Goal: Register for event/course

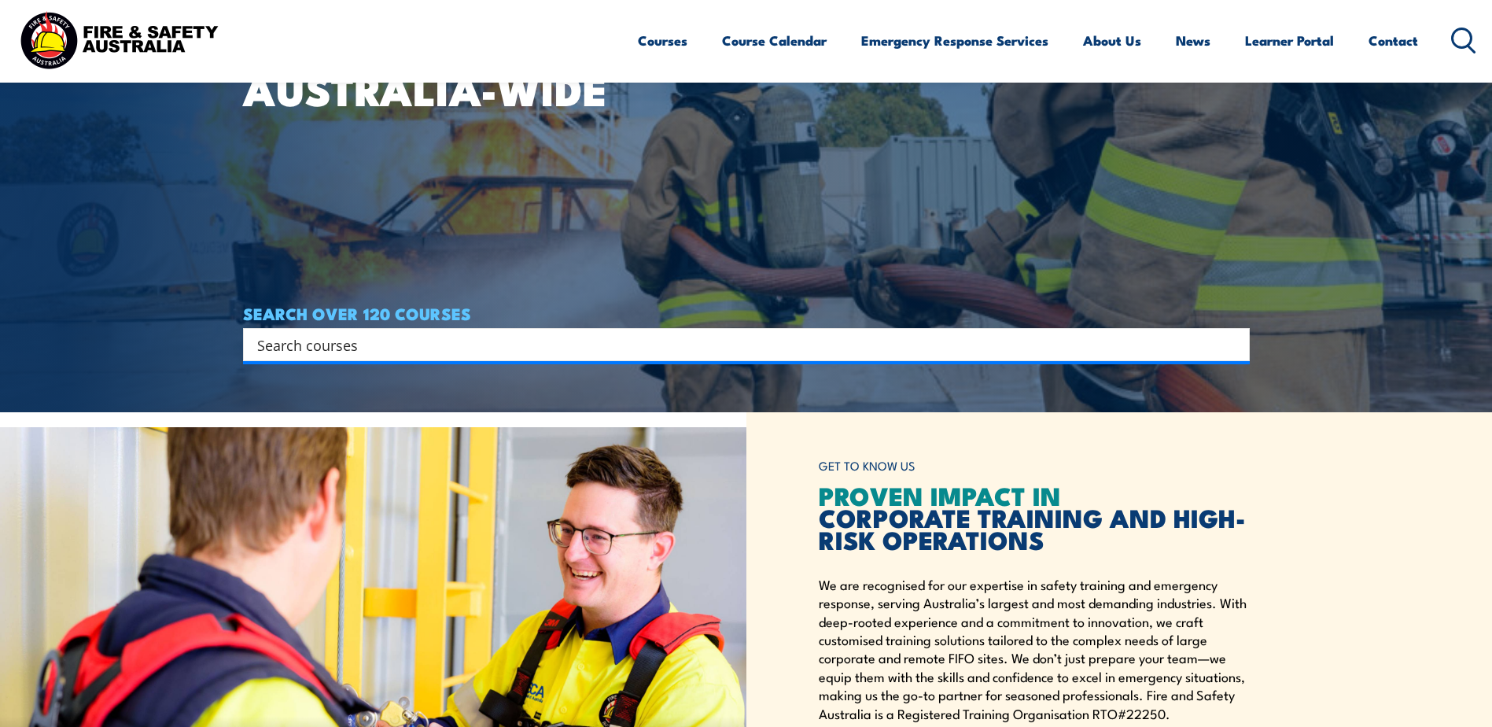
click at [321, 349] on input "Search input" at bounding box center [736, 345] width 958 height 24
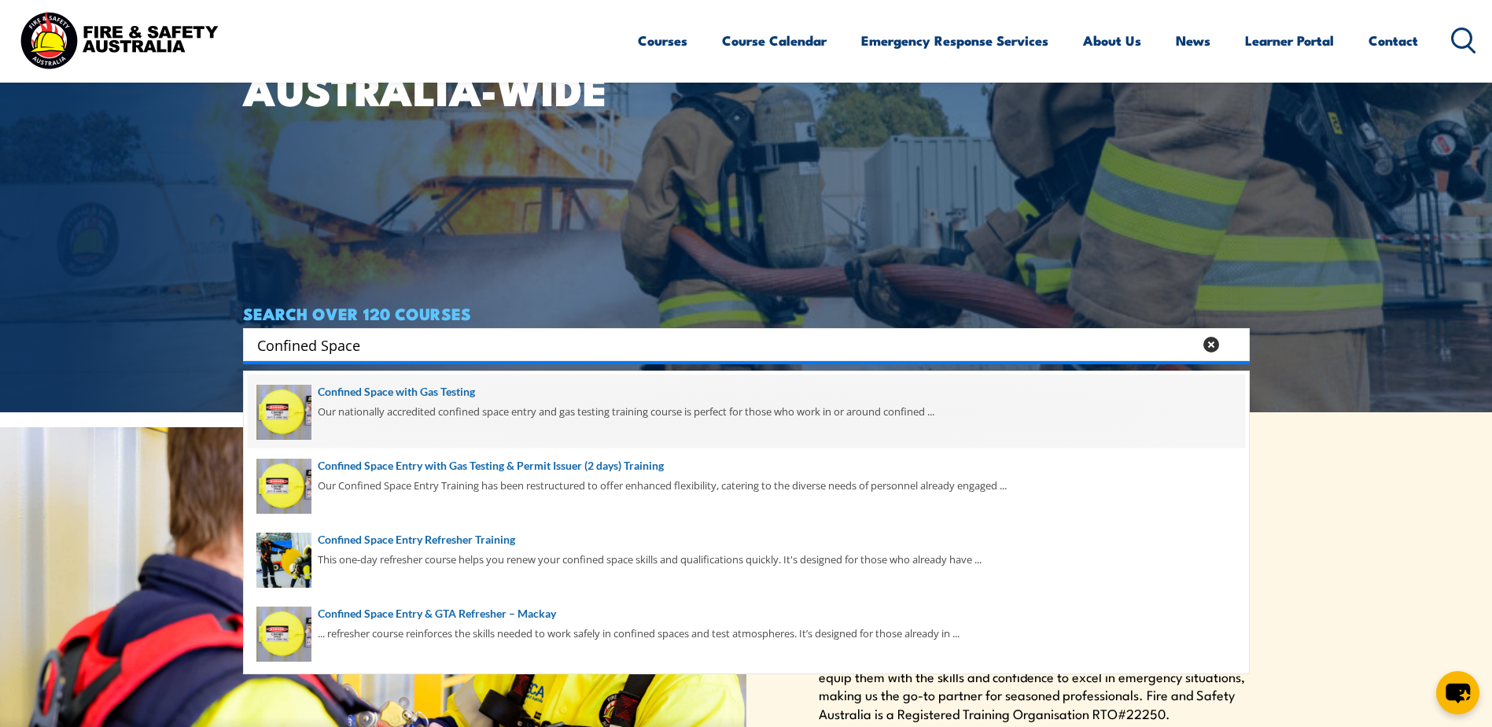
type input "Confined Space"
click at [465, 393] on span at bounding box center [747, 412] width 998 height 74
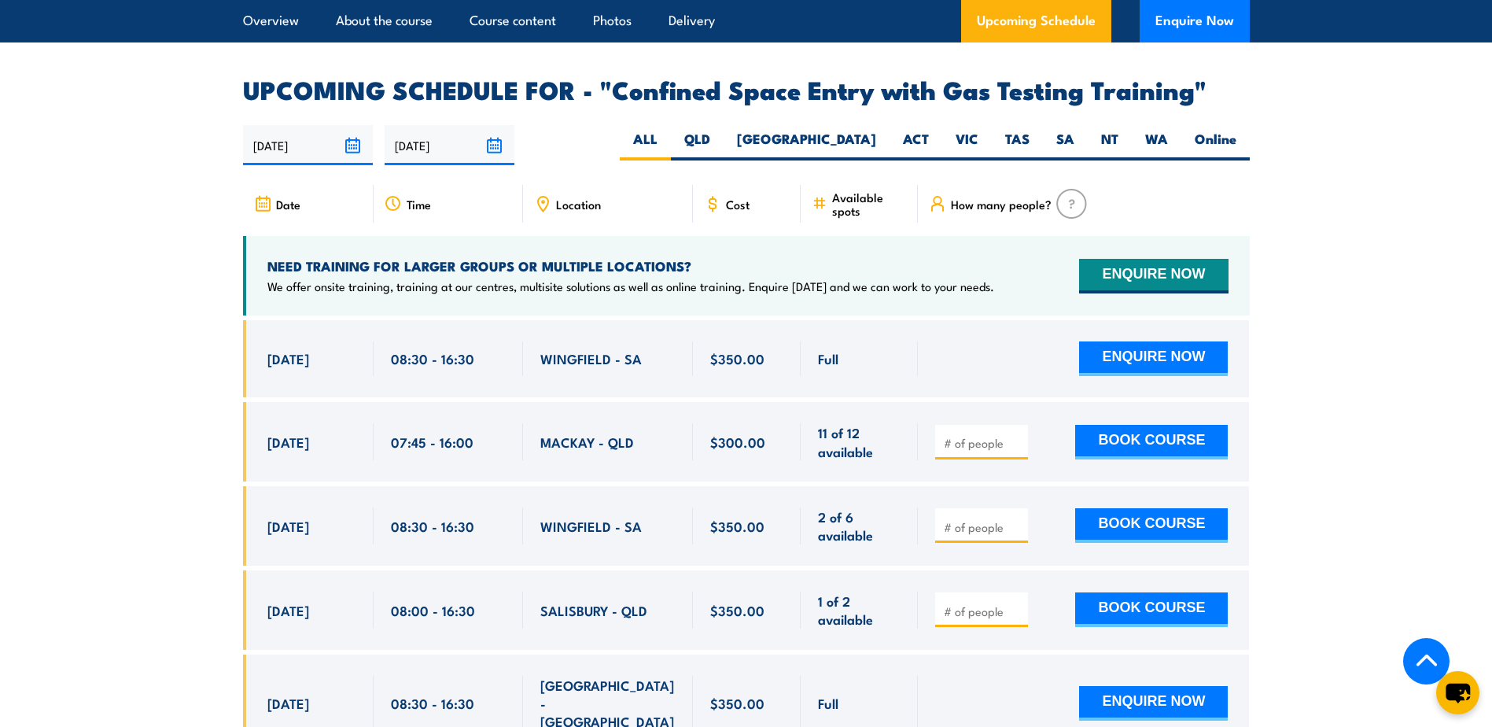
scroll to position [2832, 0]
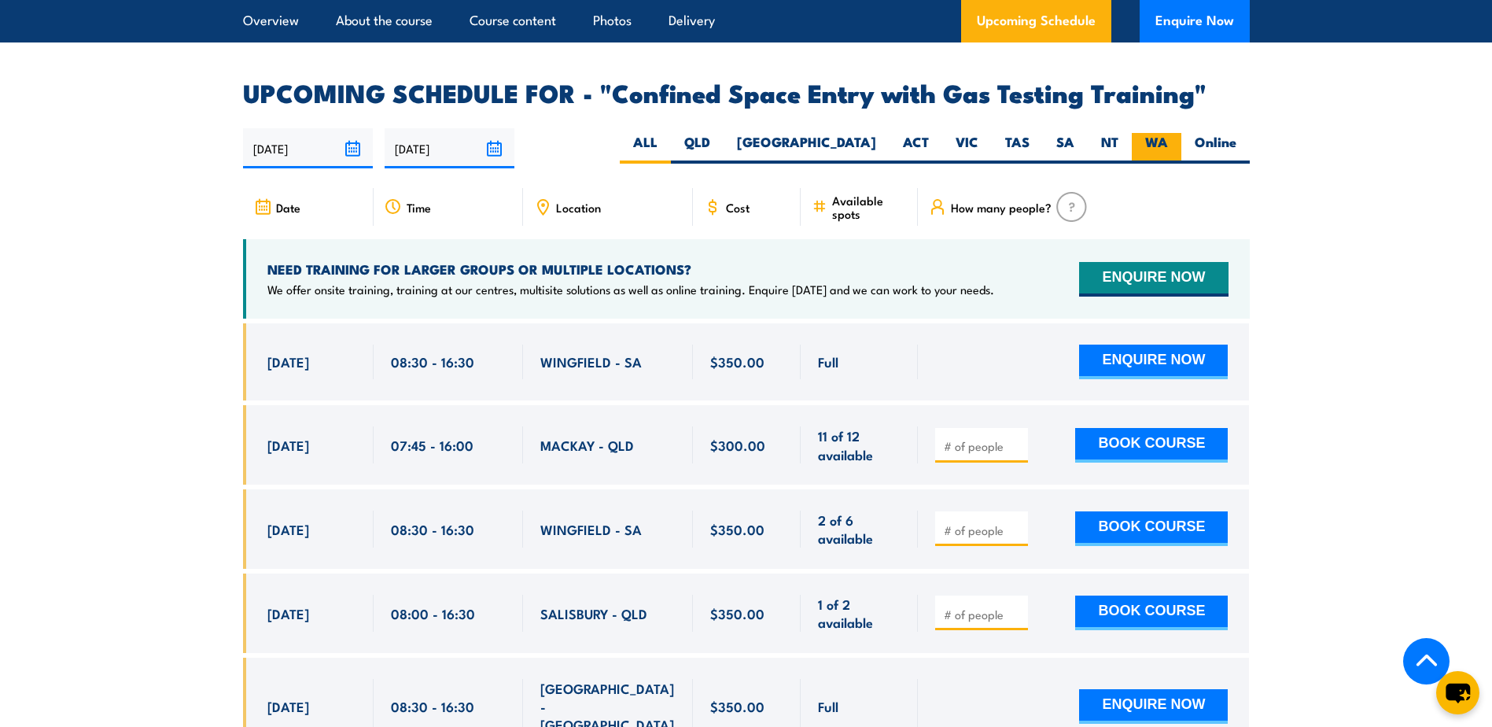
click at [1156, 135] on label "WA" at bounding box center [1157, 148] width 50 height 31
click at [1168, 135] on input "WA" at bounding box center [1173, 138] width 10 height 10
radio input "true"
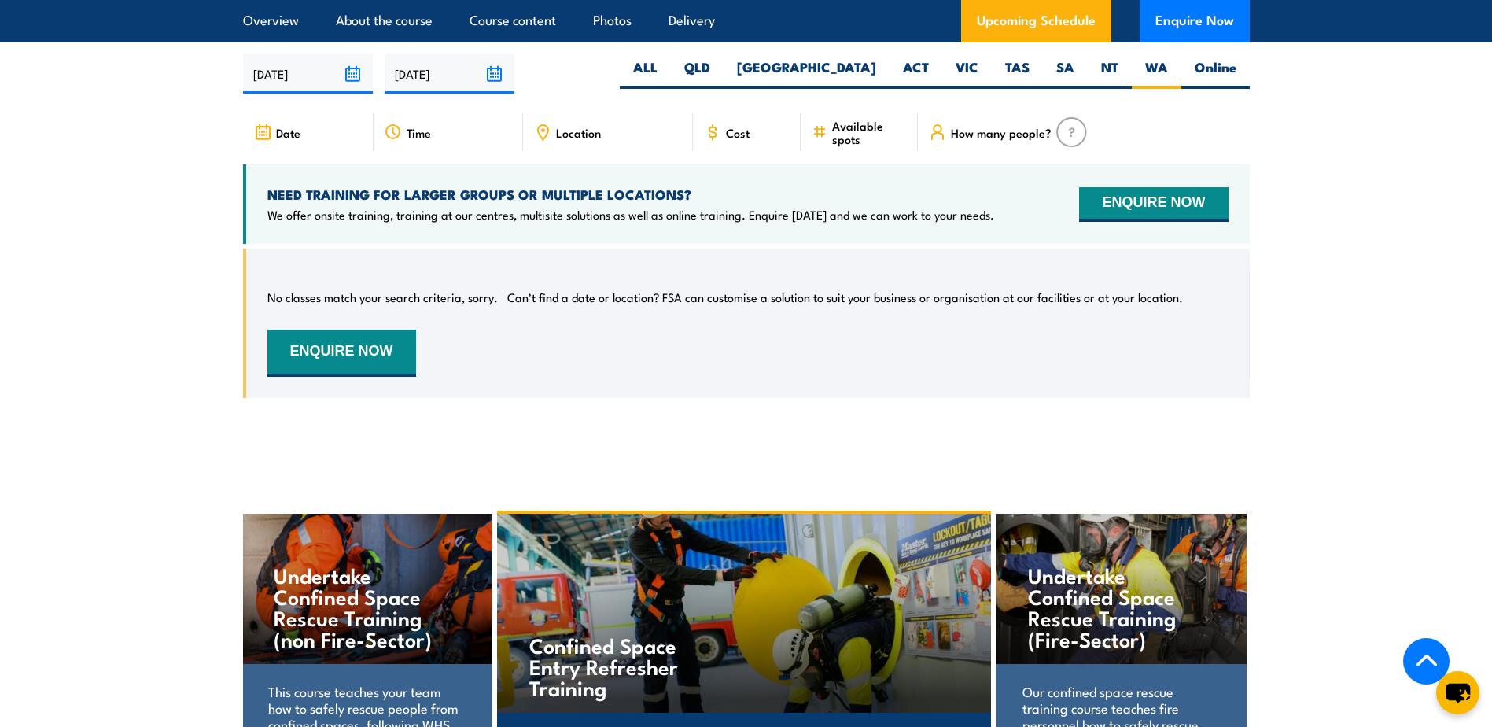
scroll to position [2828, 0]
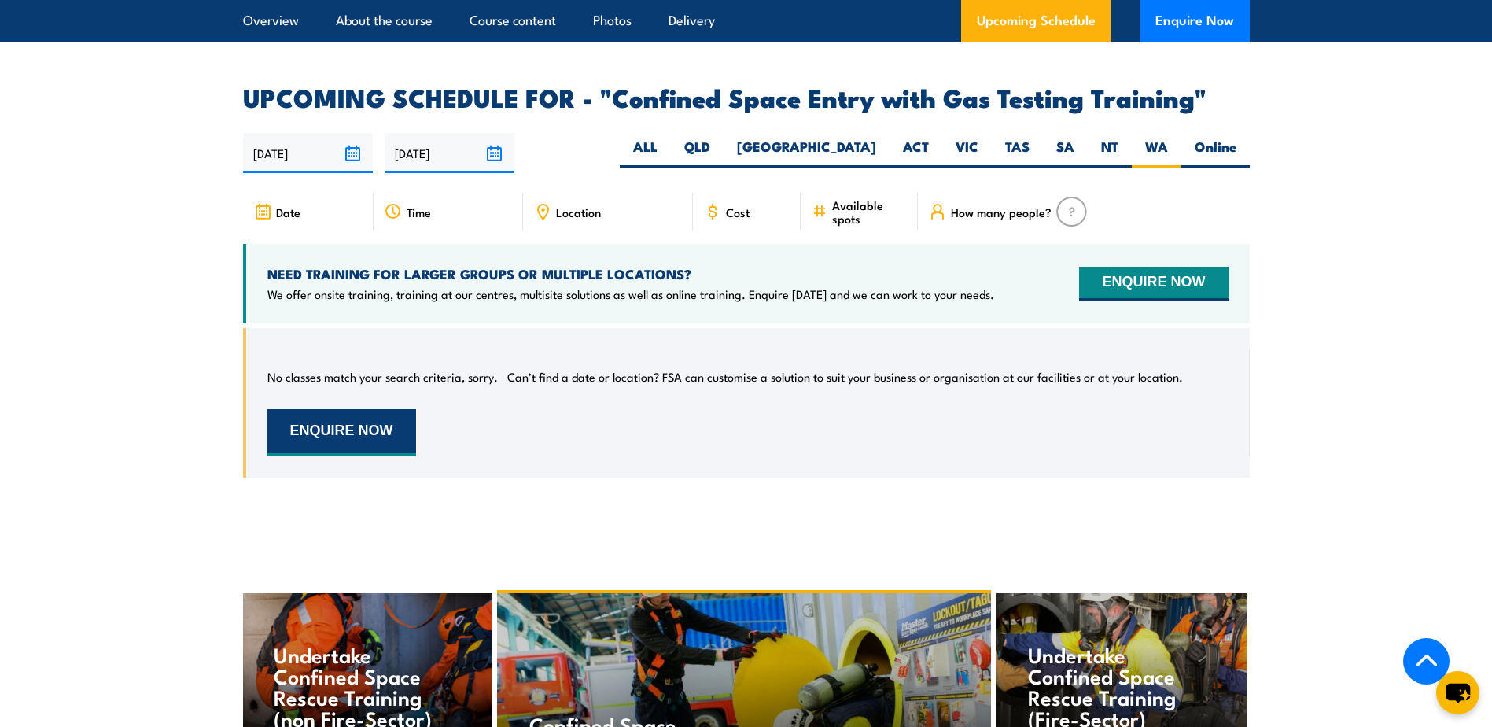
click at [367, 420] on button "ENQUIRE NOW" at bounding box center [342, 432] width 149 height 47
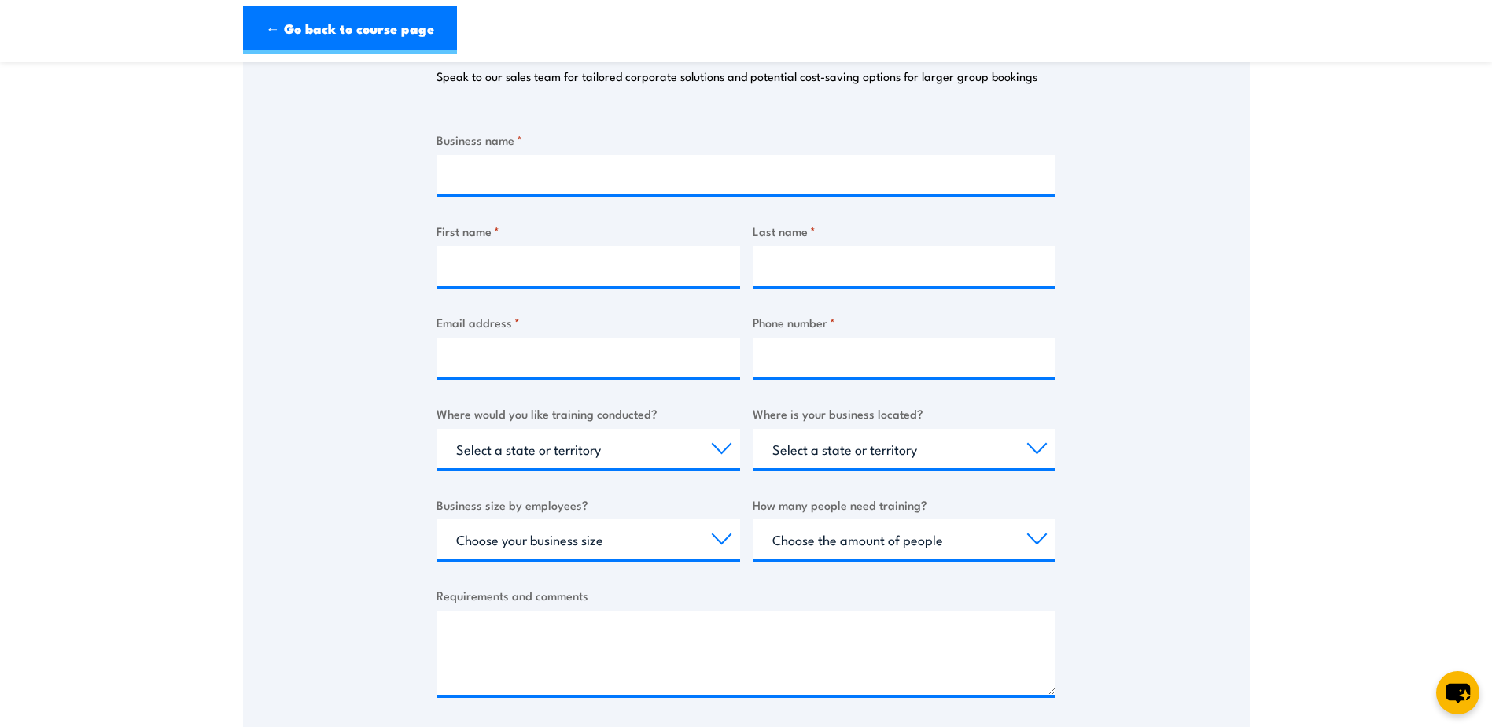
scroll to position [236, 0]
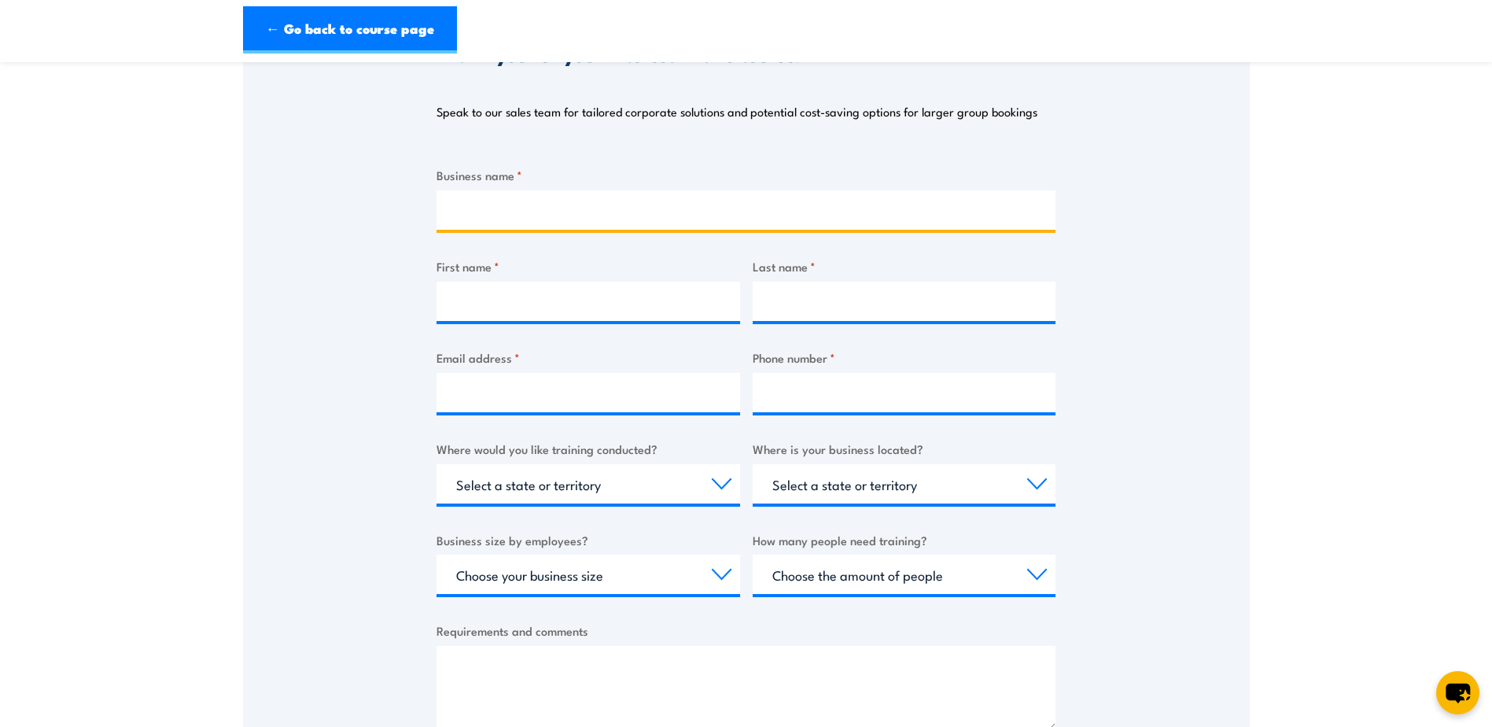
click at [478, 205] on input "Business name *" at bounding box center [746, 209] width 619 height 39
type input "ASC Pty Ltd"
type input "Jessica"
type input "McGlinchey"
type input "LearningandDevelopment@asc.com.au"
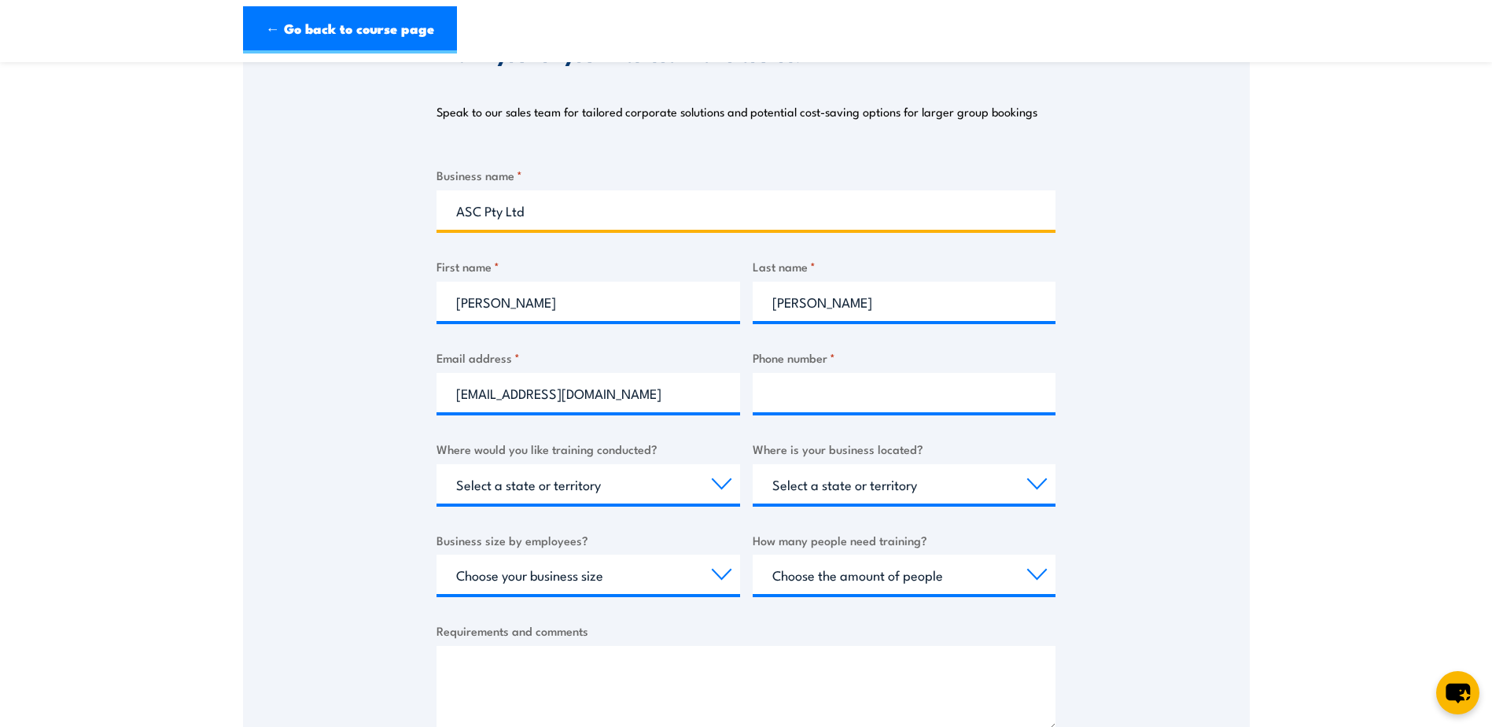
type input "0894107460"
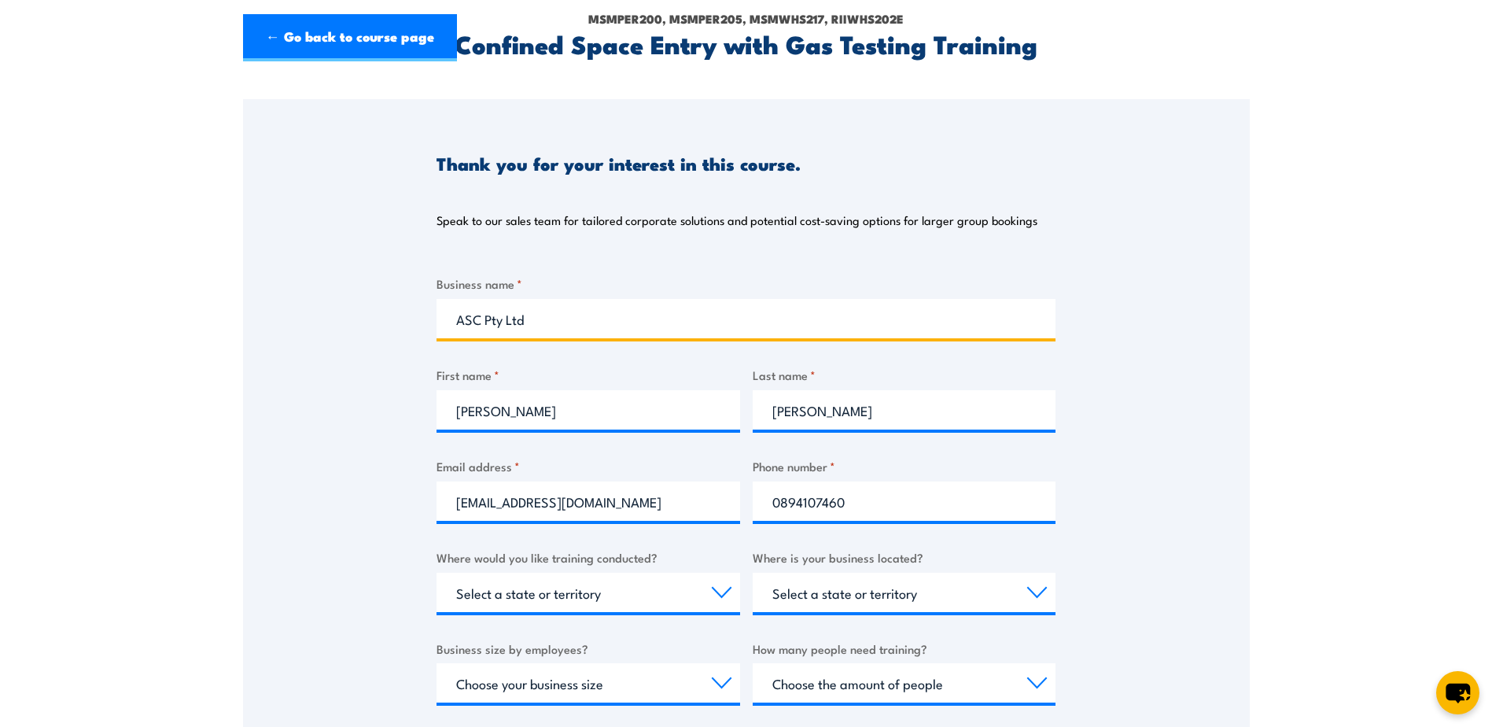
scroll to position [0, 0]
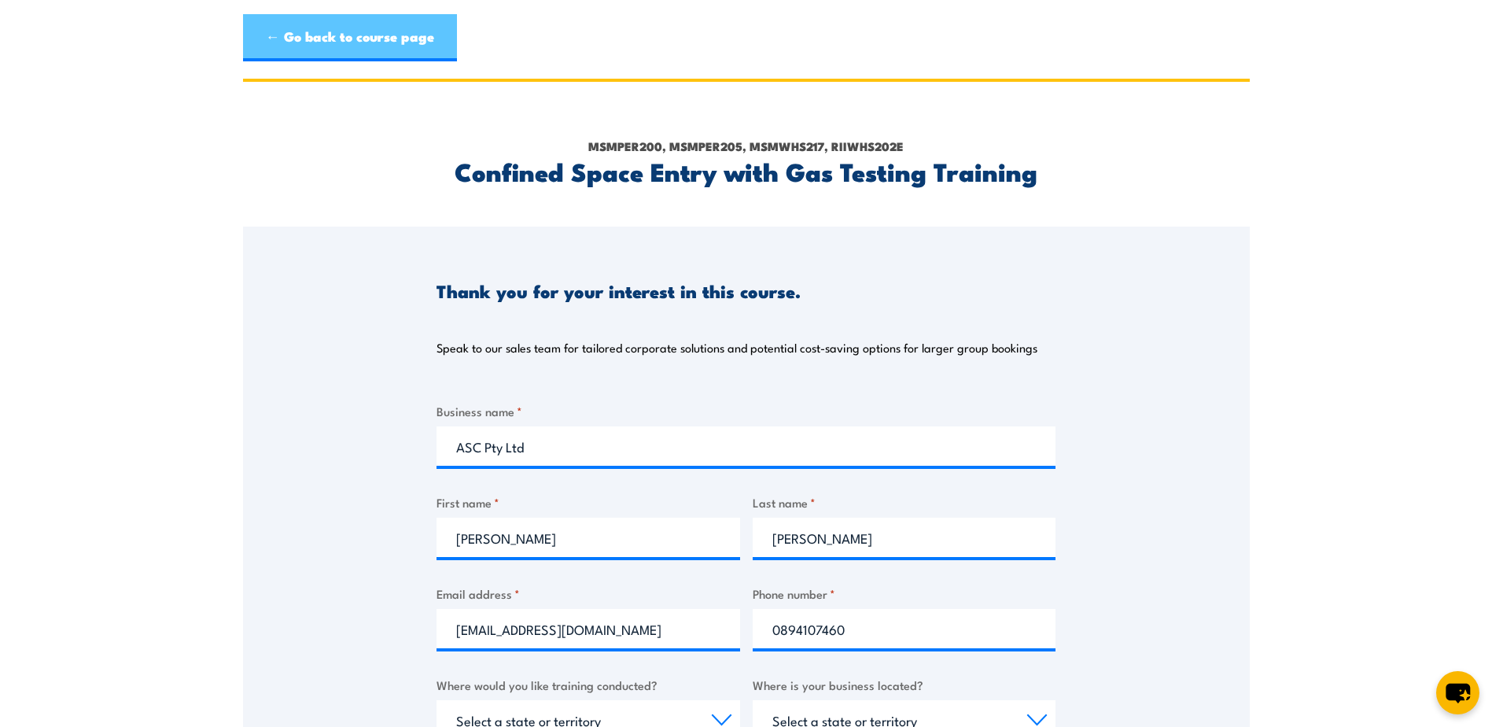
click at [319, 45] on link "← Go back to course page" at bounding box center [350, 37] width 214 height 47
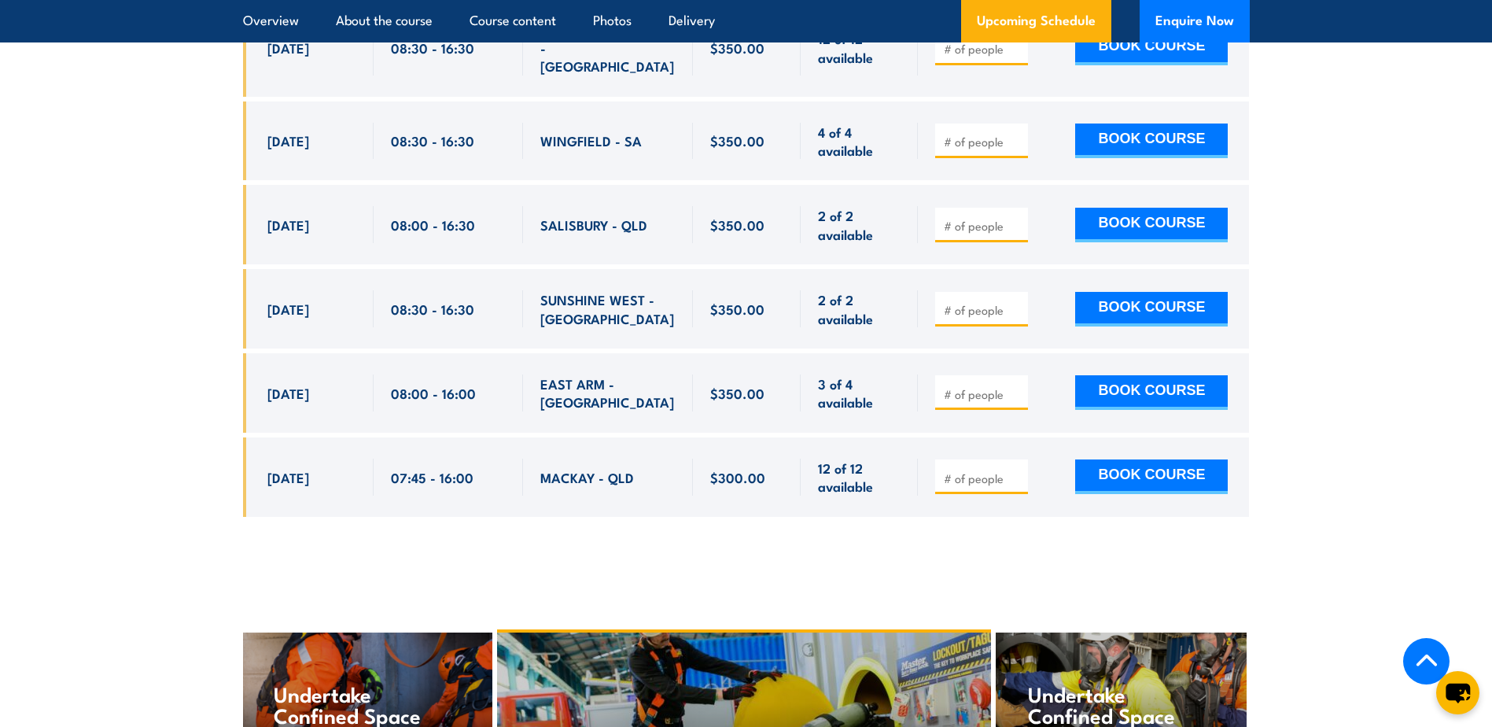
scroll to position [4875, 0]
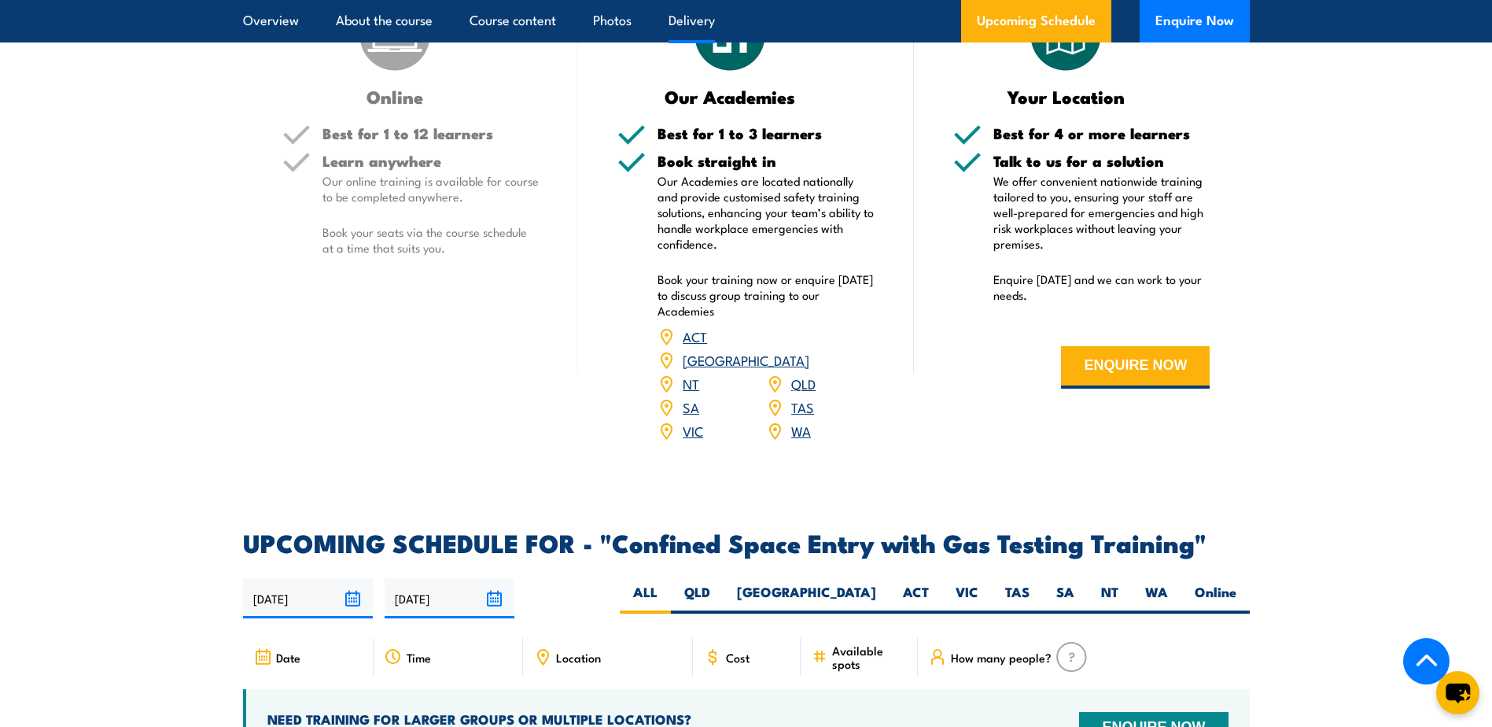
scroll to position [2515, 0]
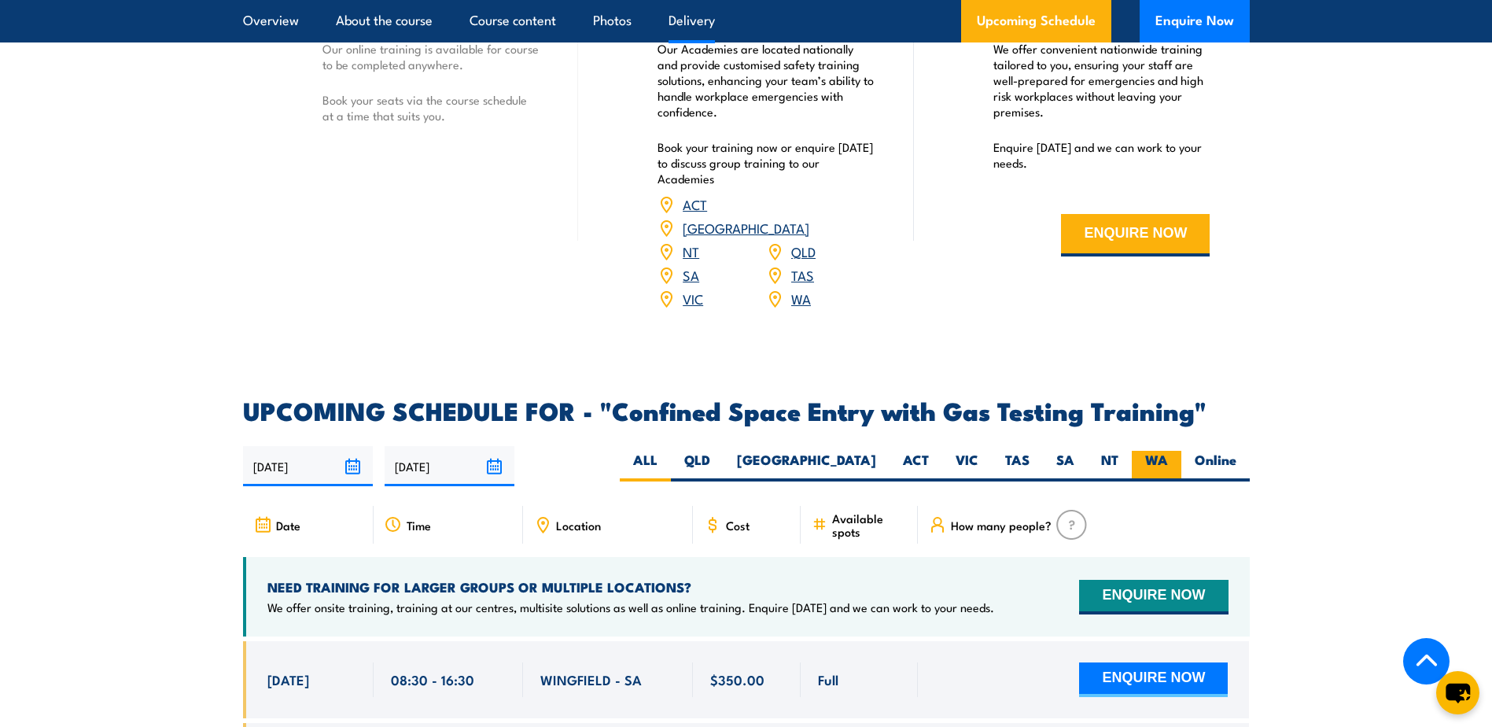
click at [1166, 446] on div "06/10/2025 04/04/2026" at bounding box center [746, 466] width 1007 height 40
click at [1160, 454] on label "WA" at bounding box center [1157, 466] width 50 height 31
click at [1168, 454] on input "WA" at bounding box center [1173, 456] width 10 height 10
radio input "true"
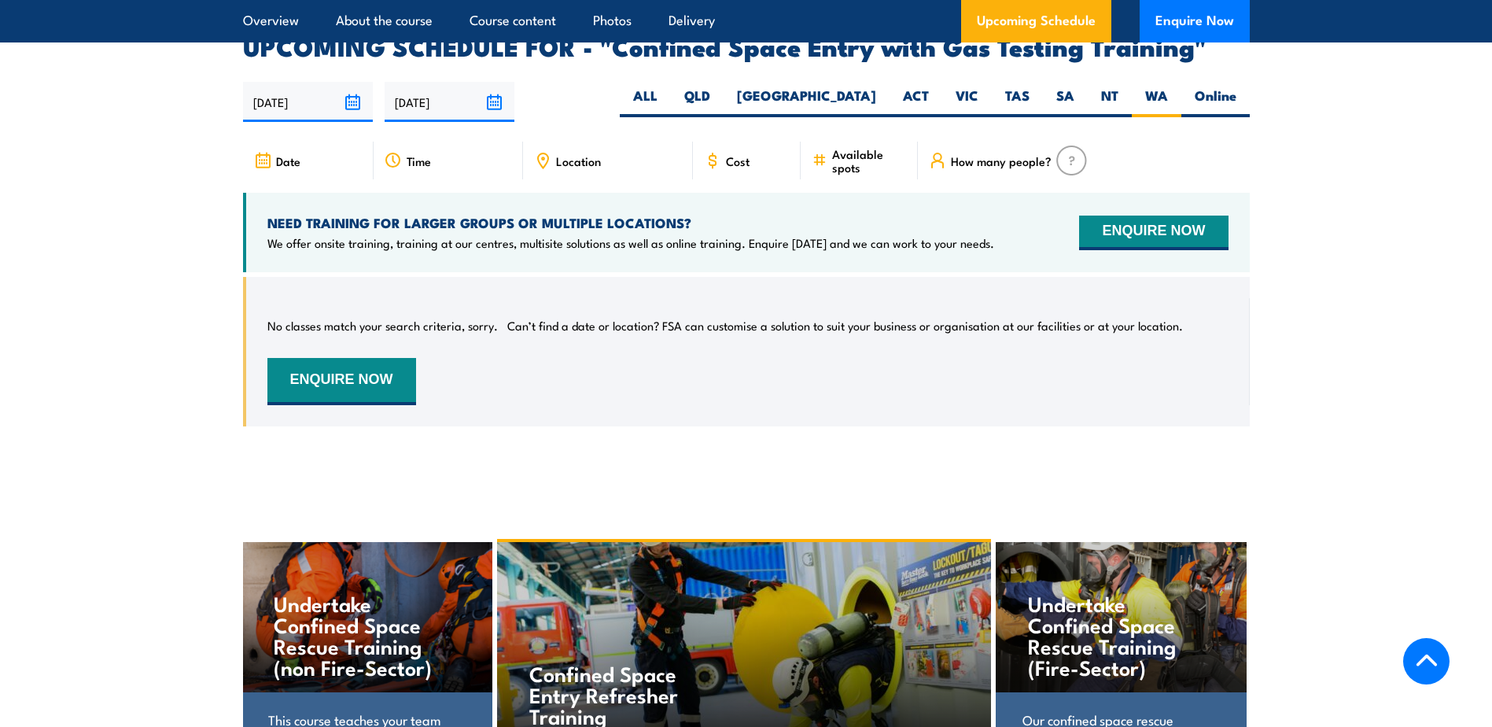
scroll to position [2907, 0]
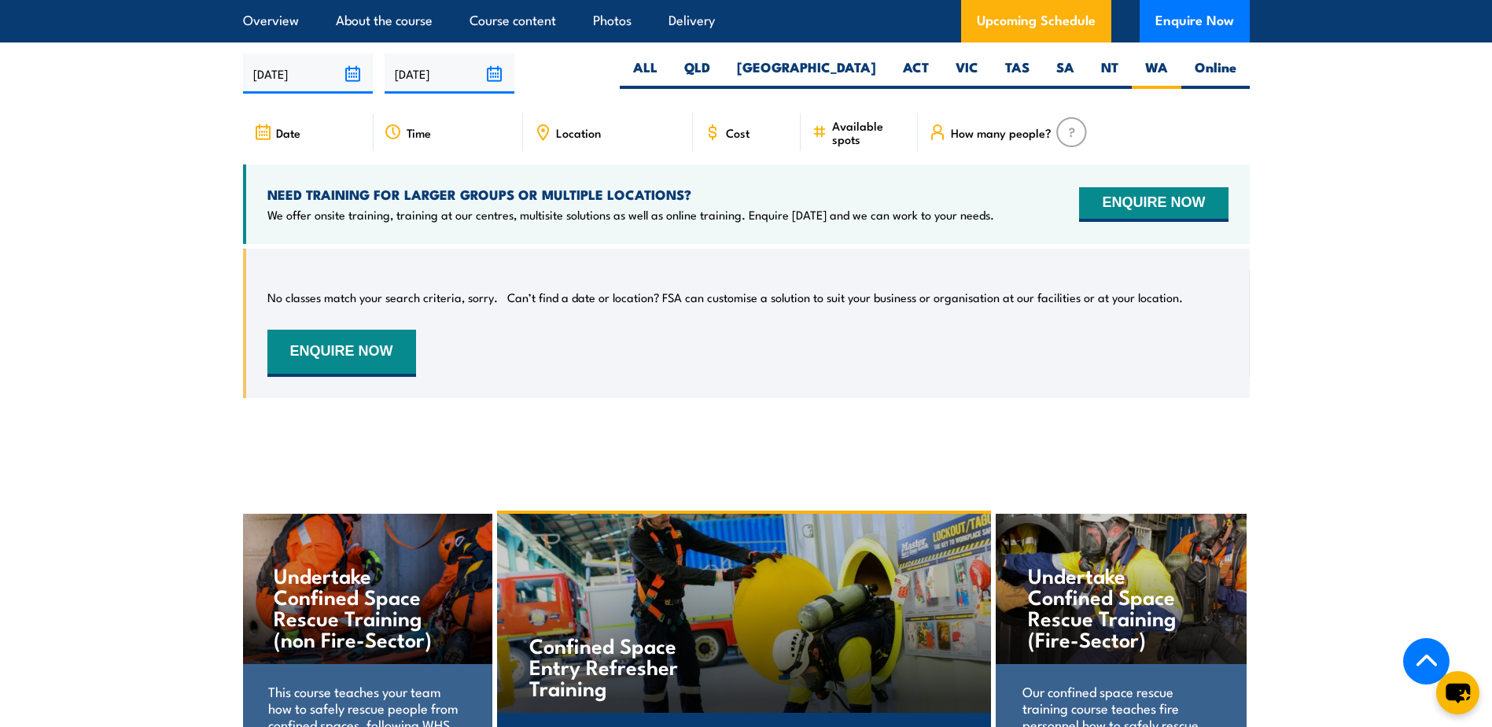
drag, startPoint x: 1267, startPoint y: 300, endPoint x: 1291, endPoint y: 297, distance: 23.8
click at [1292, 301] on section "UPCOMING SCHEDULE FOR - "Confined Space Entry with Gas Testing Training" [DATE]…" at bounding box center [746, 213] width 1492 height 415
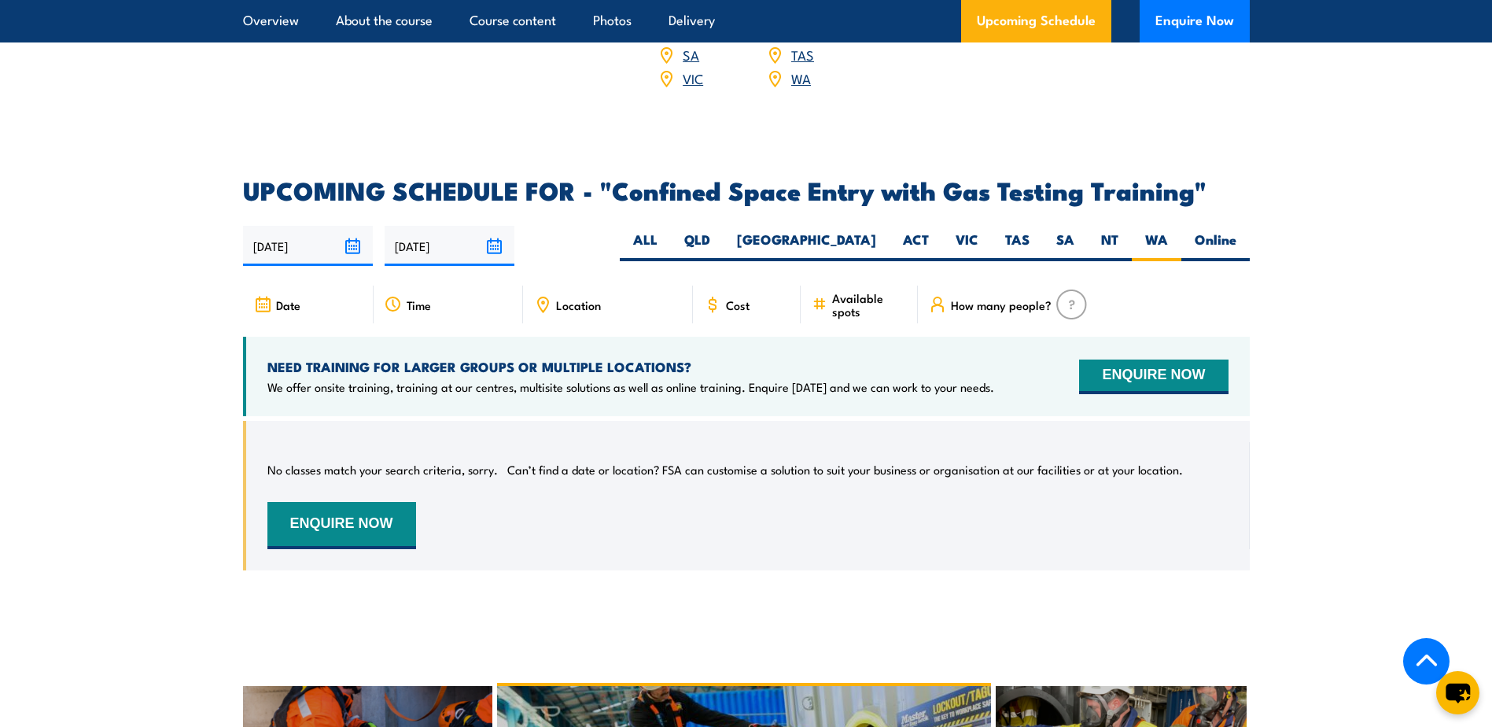
scroll to position [2751, 0]
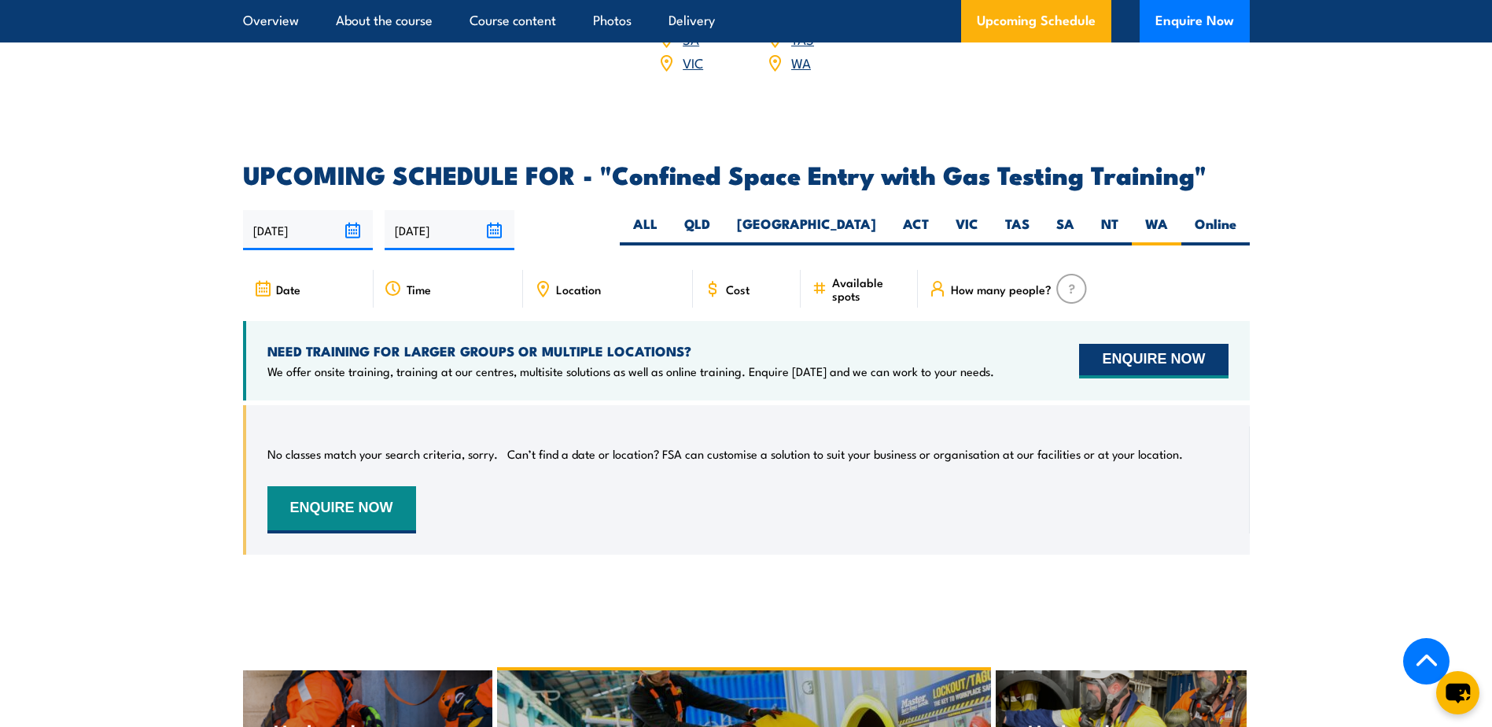
click at [1165, 362] on button "ENQUIRE NOW" at bounding box center [1153, 361] width 149 height 35
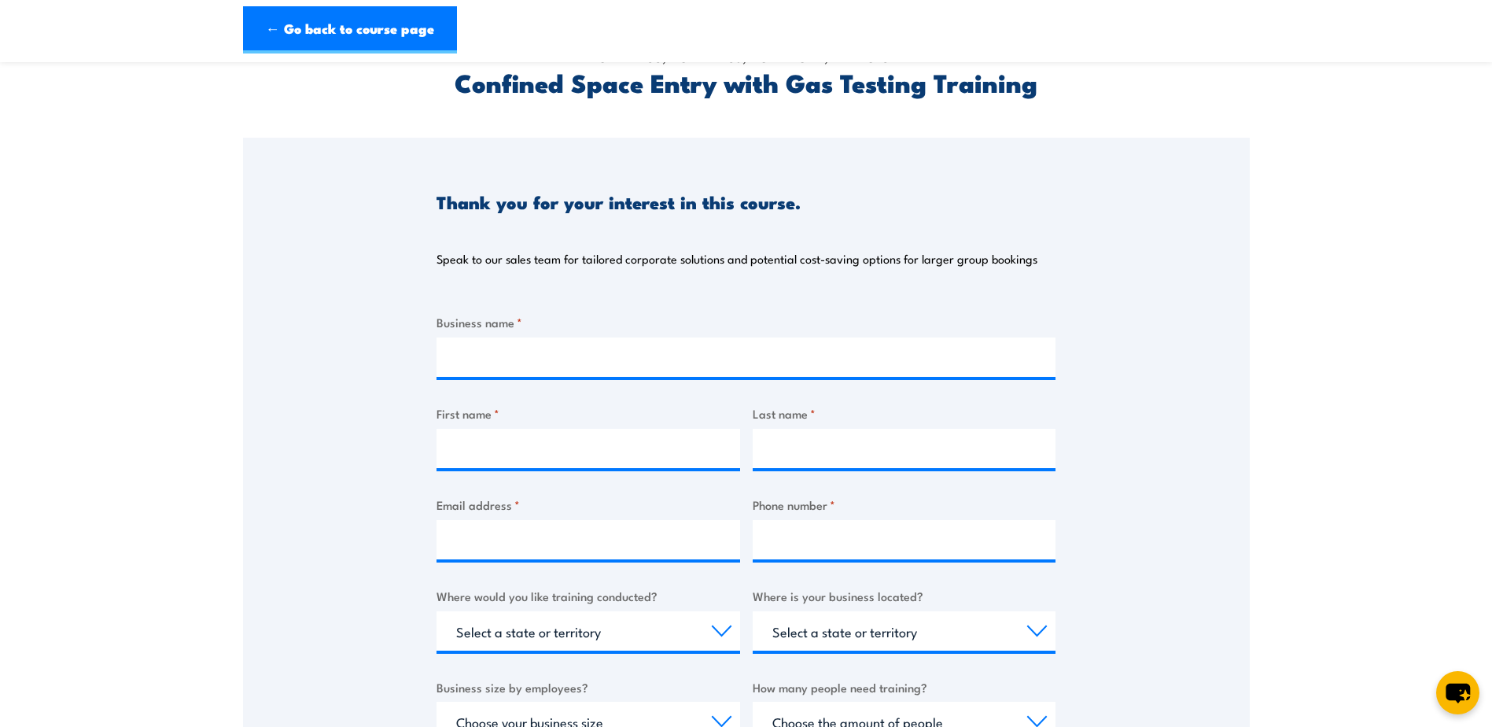
scroll to position [236, 0]
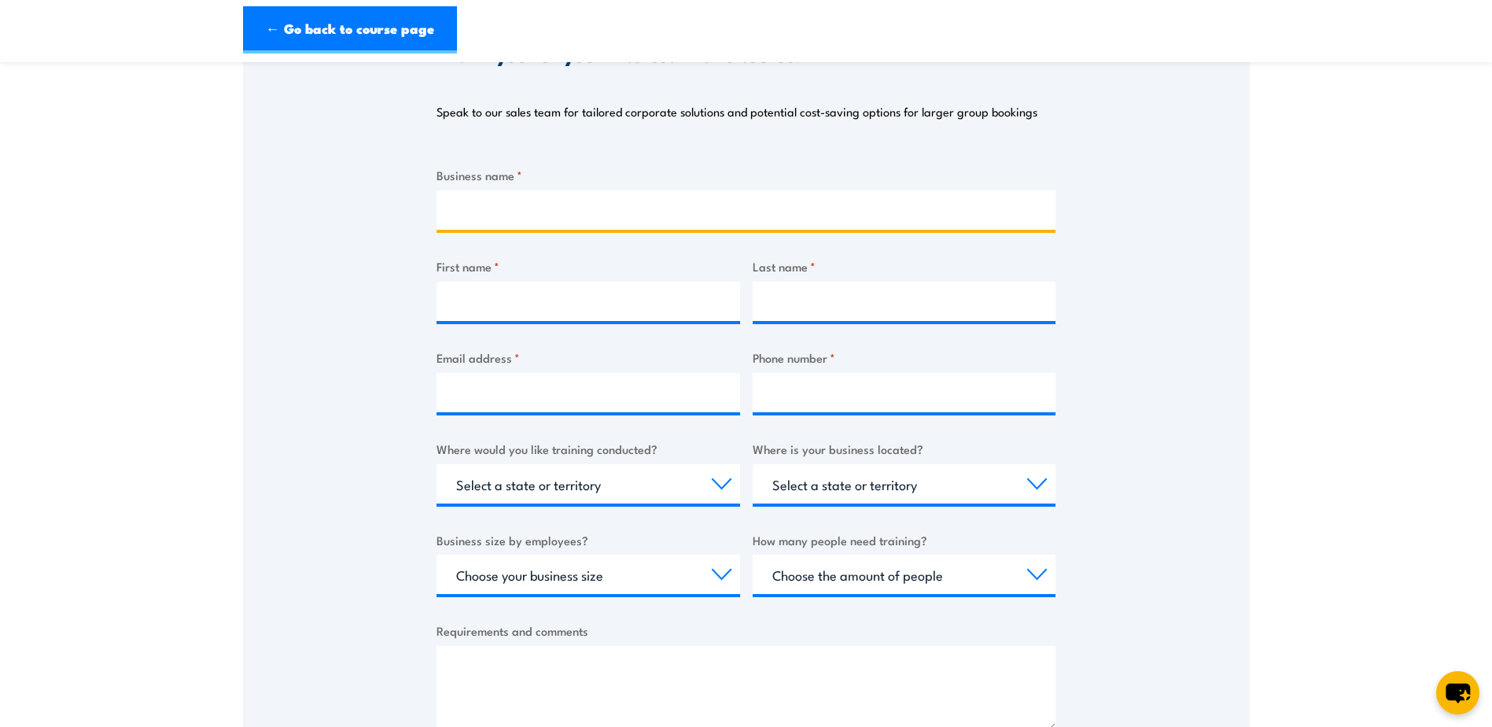
click at [504, 195] on input "Business name *" at bounding box center [746, 209] width 619 height 39
type input "ASC Pty Ltd"
type input "[PERSON_NAME]"
type input "[EMAIL_ADDRESS][DOMAIN_NAME]"
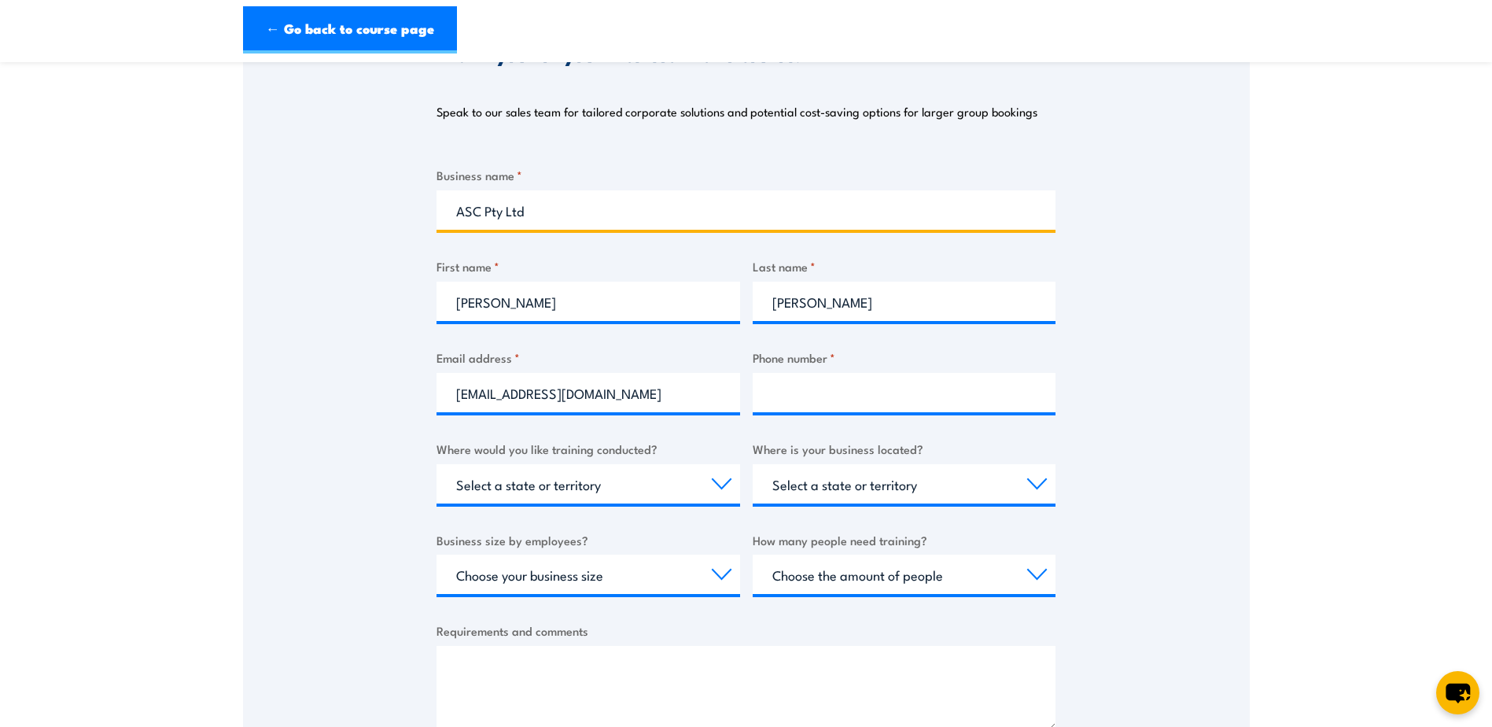
type input "0894107460"
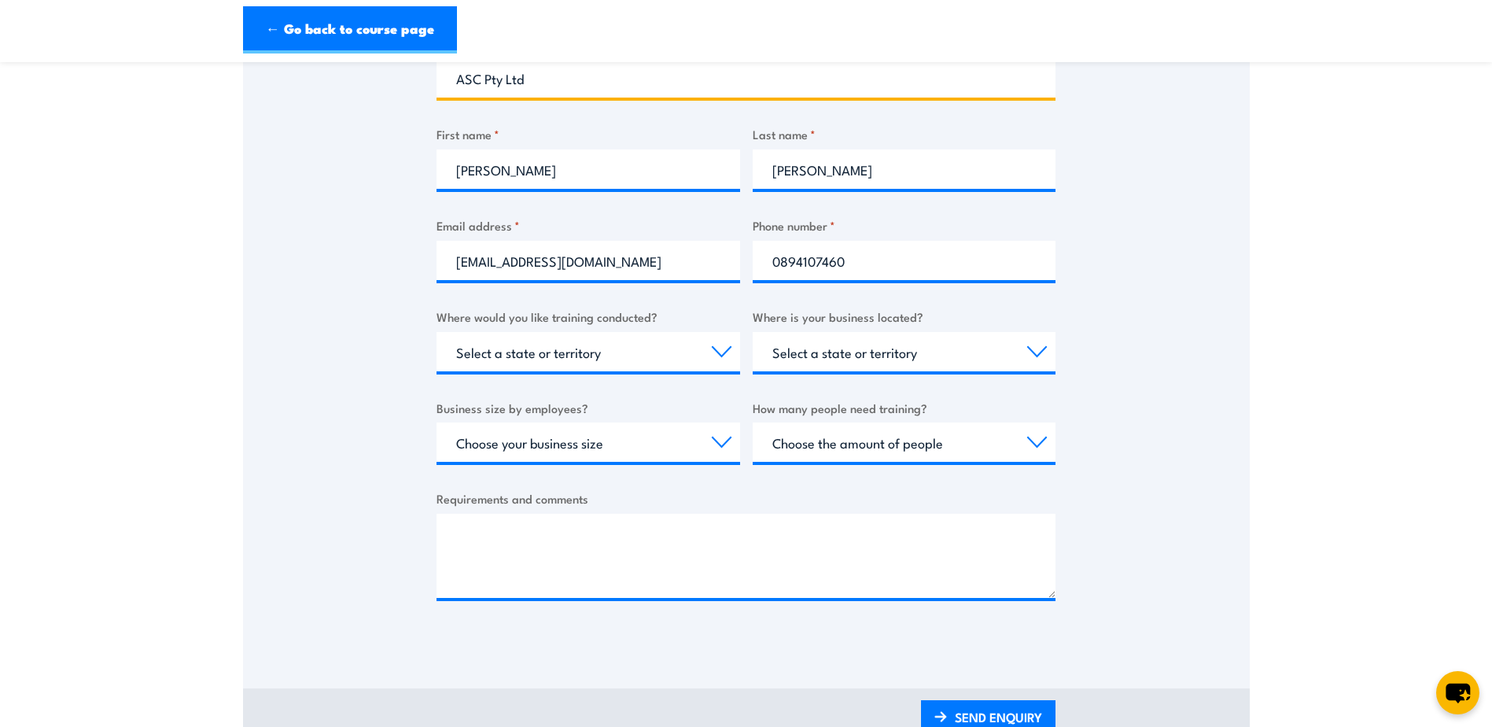
scroll to position [393, 0]
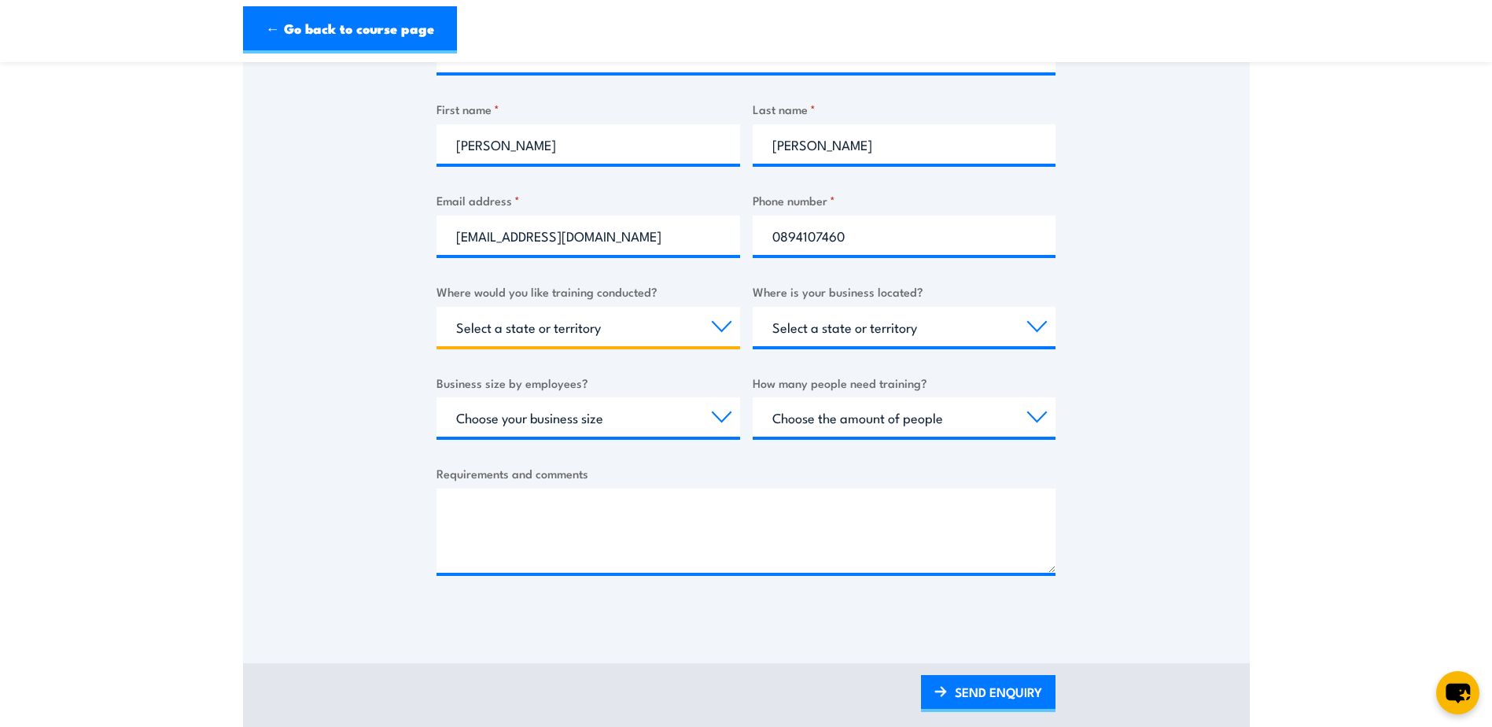
select select "WA"
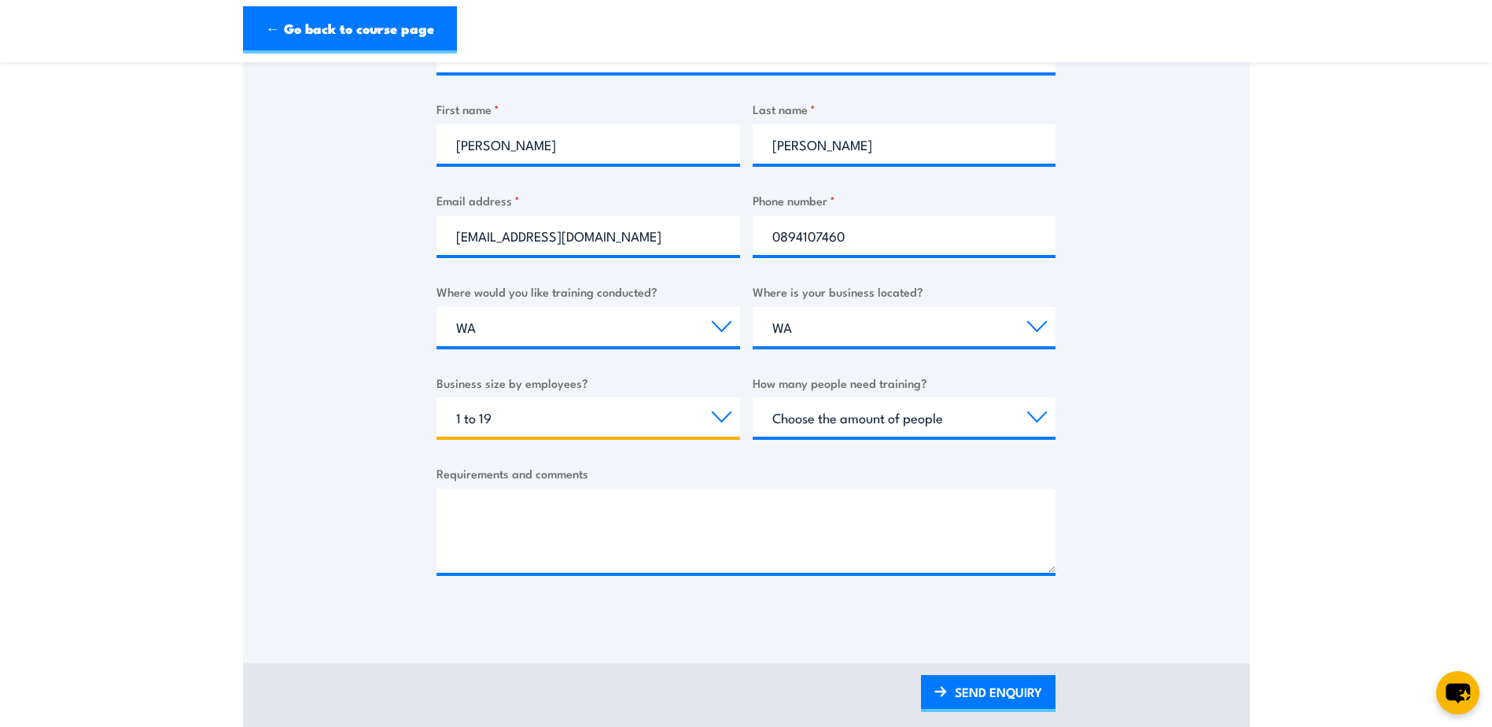
select select "200+"
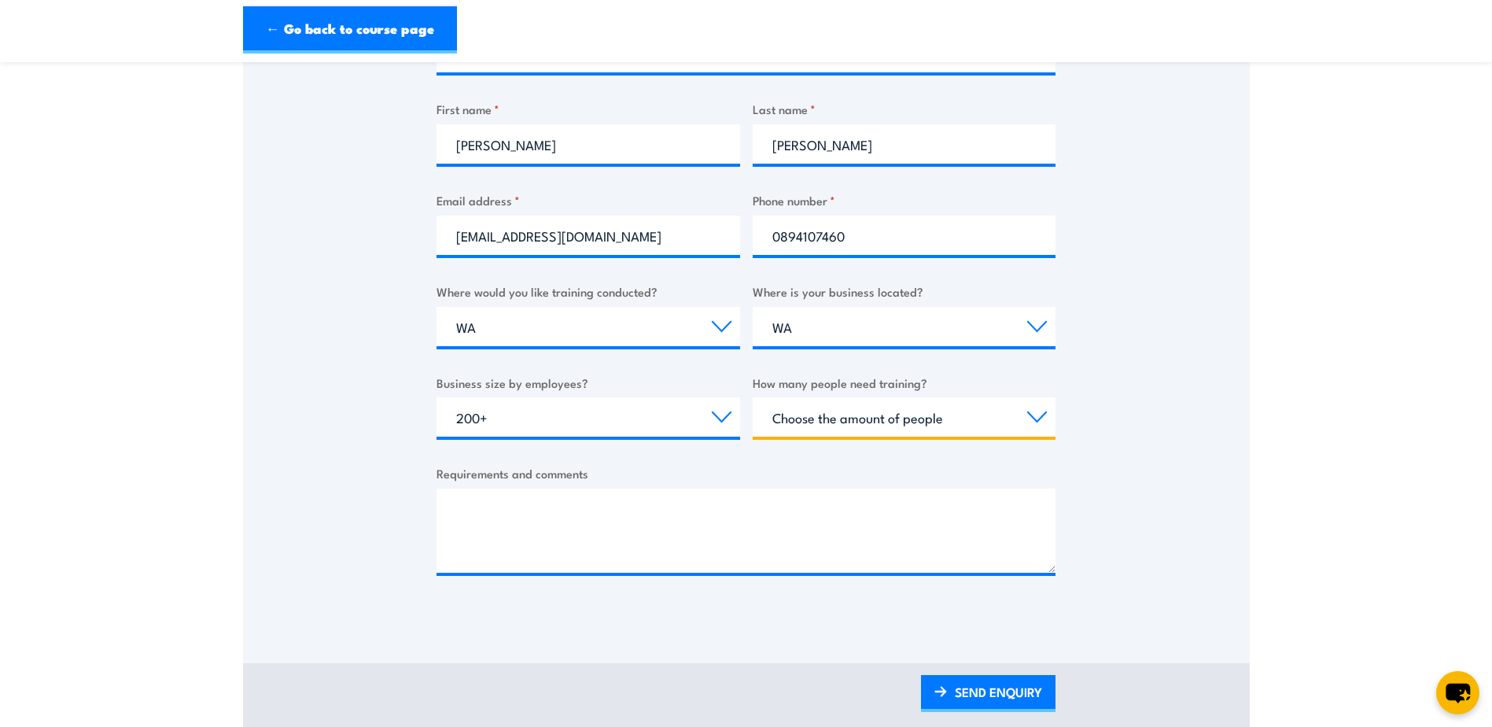
select select "5 to 19"
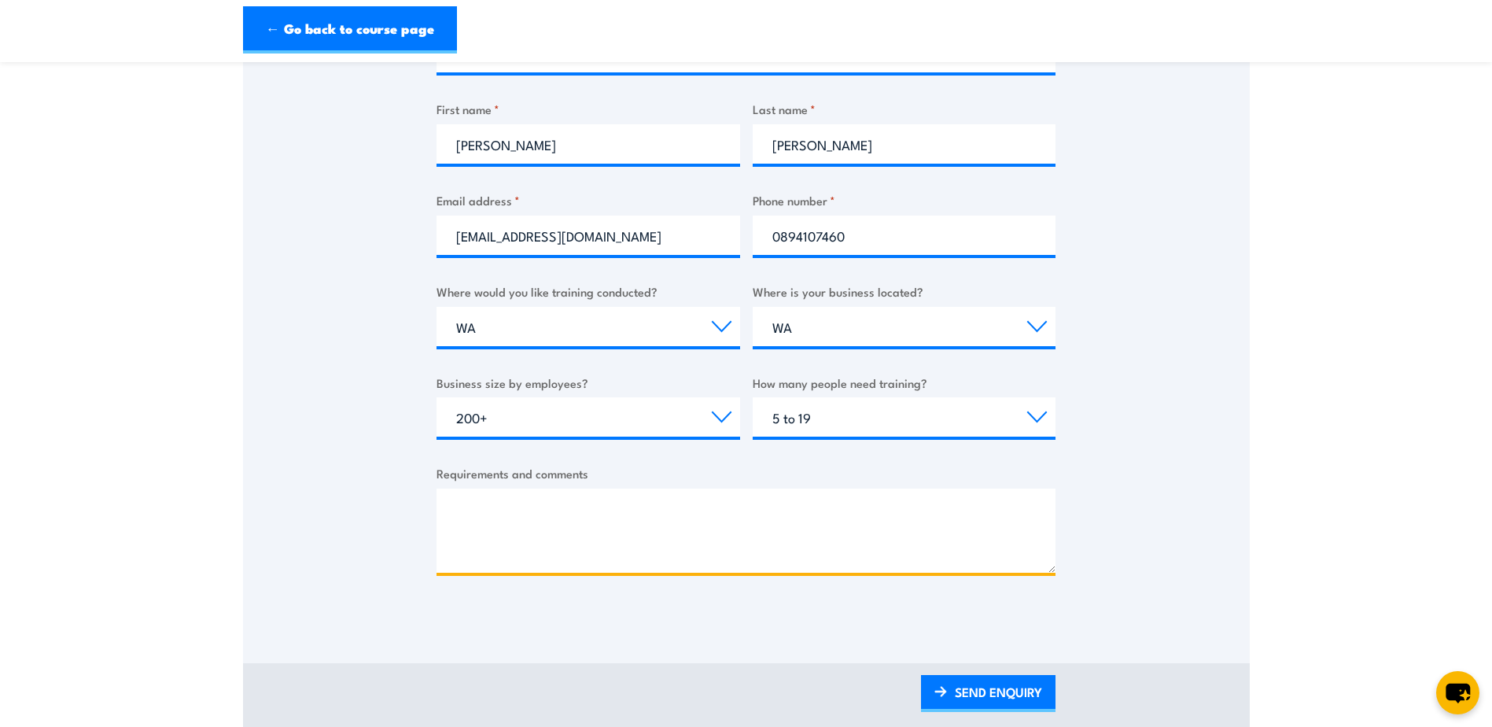
drag, startPoint x: 649, startPoint y: 544, endPoint x: 631, endPoint y: 536, distance: 19.7
click at [631, 536] on textarea "Requirements and comments" at bounding box center [746, 531] width 619 height 84
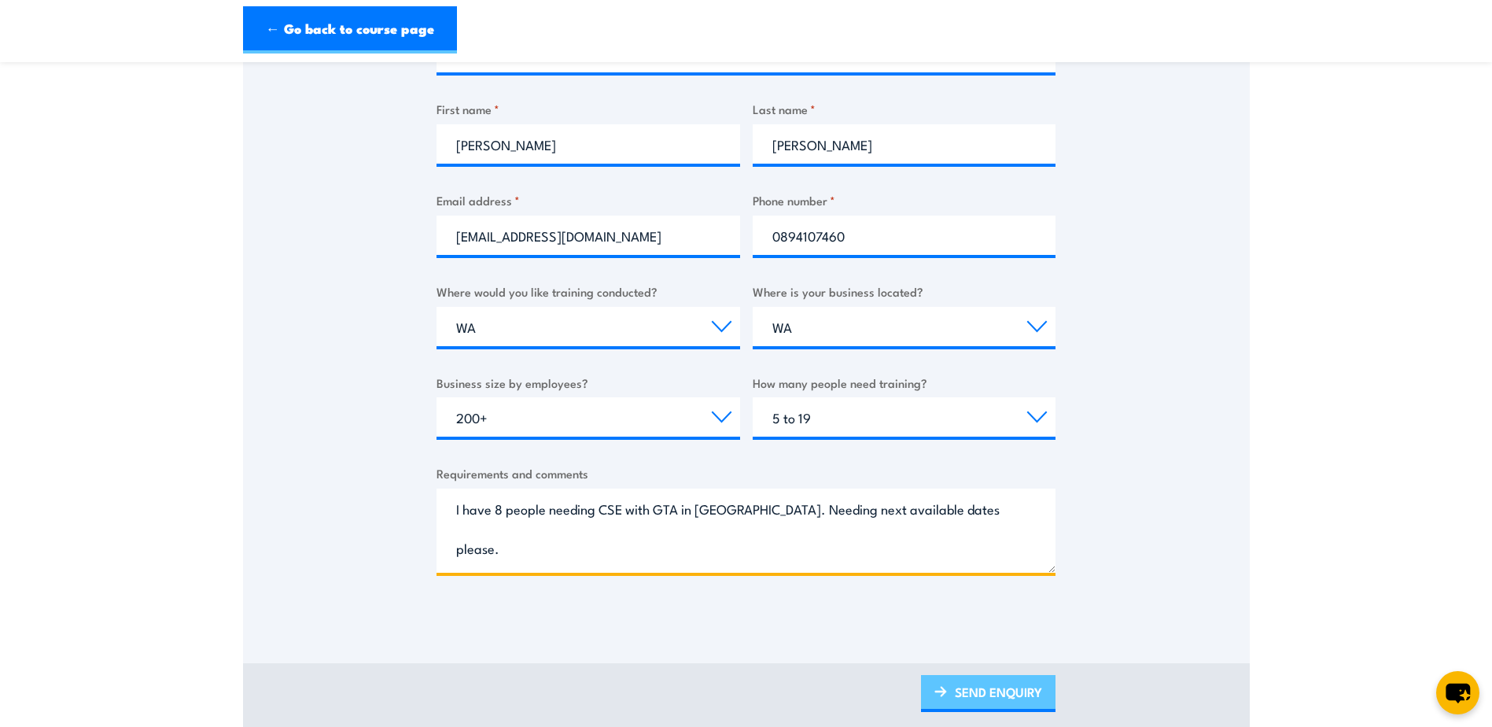
type textarea "I have 8 people needing CSE with GTA in [GEOGRAPHIC_DATA]. Needing next availab…"
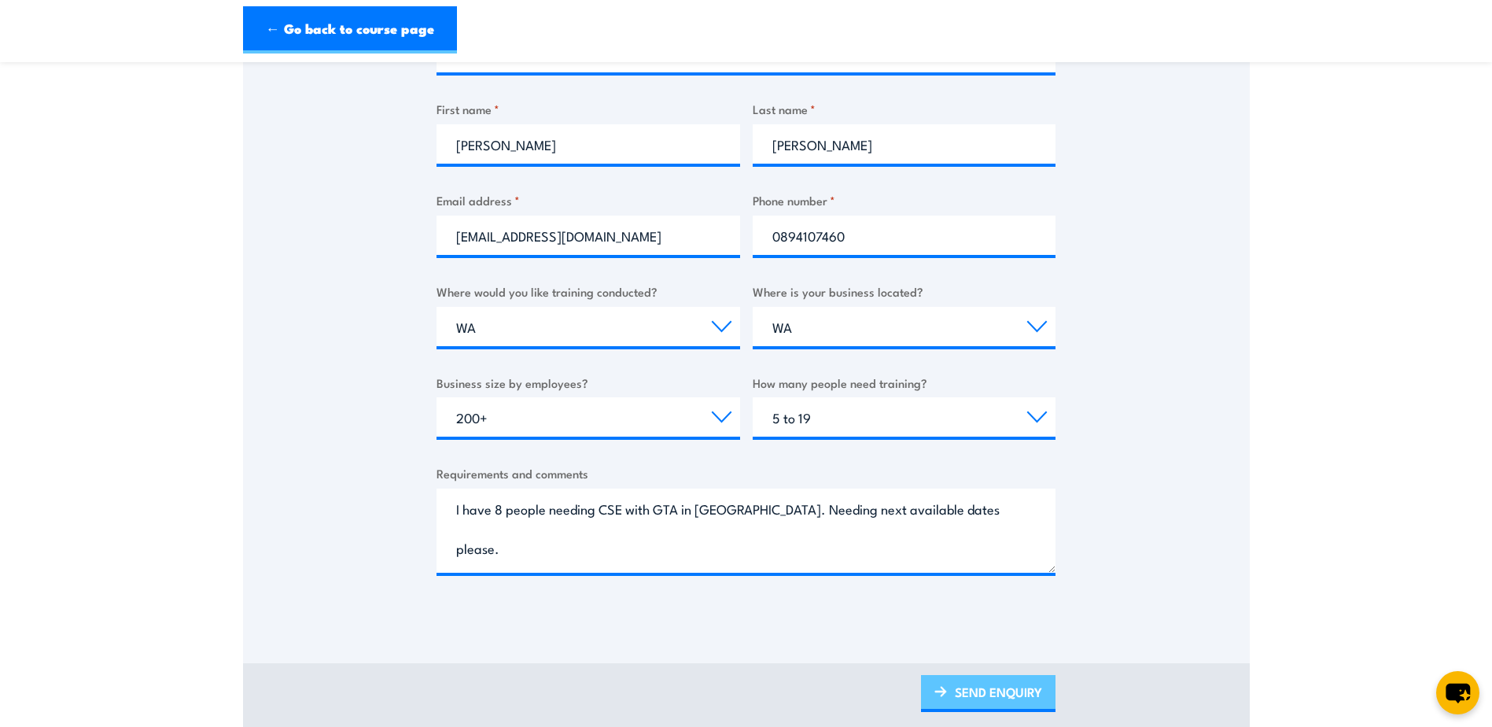
click at [1007, 683] on link "SEND ENQUIRY" at bounding box center [988, 693] width 135 height 37
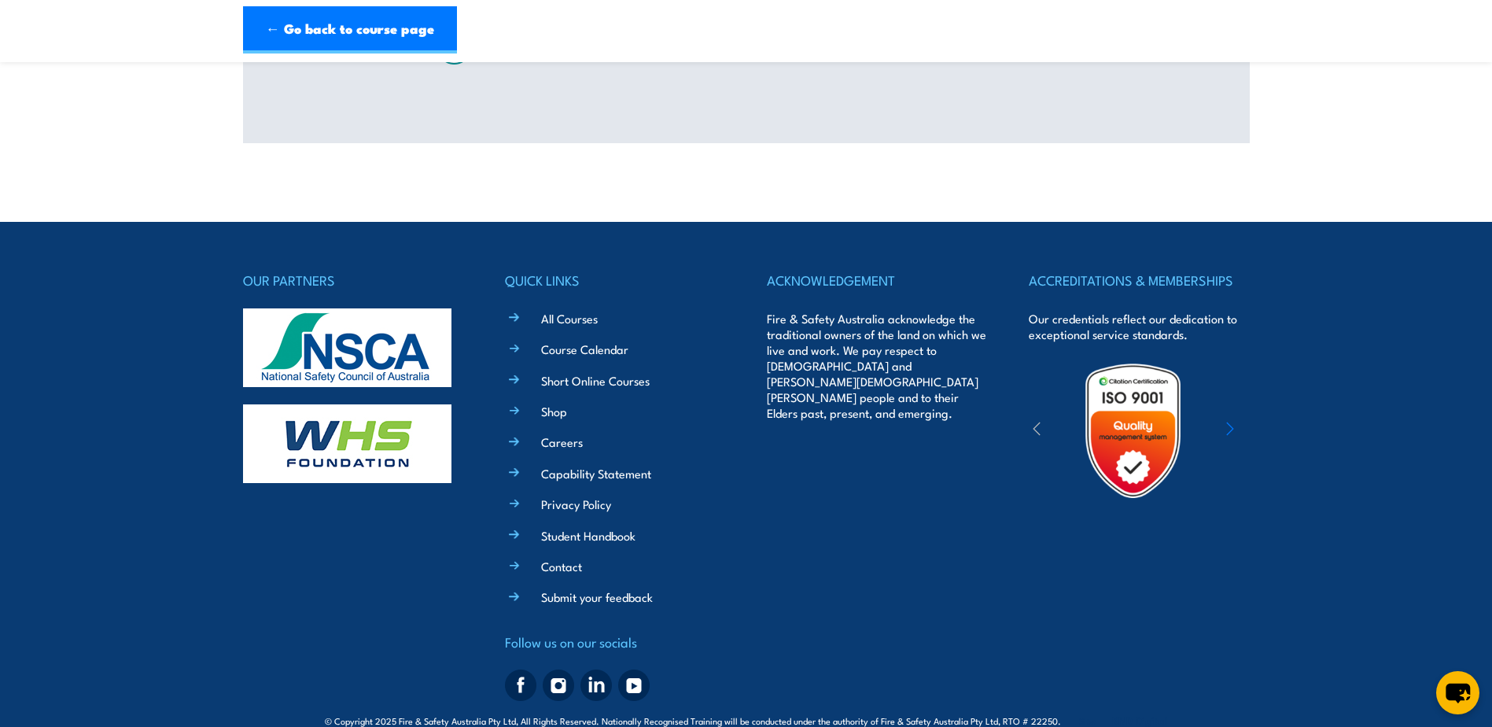
scroll to position [0, 0]
